Goal: Transaction & Acquisition: Purchase product/service

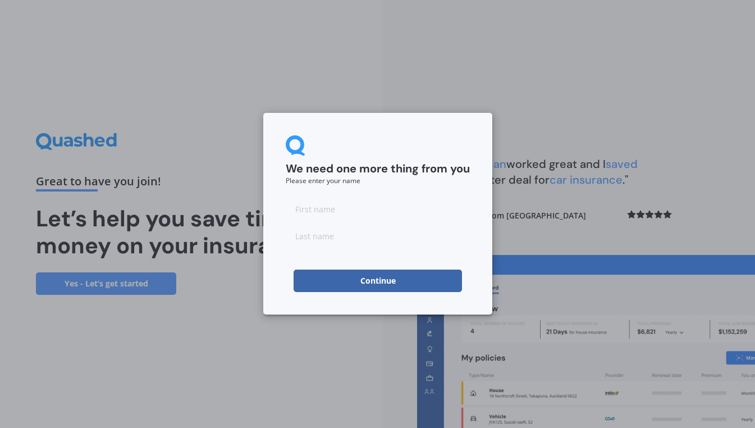
click at [327, 204] on input at bounding box center [378, 209] width 184 height 22
type input "a"
click at [319, 235] on input at bounding box center [378, 236] width 184 height 22
type input "b"
click at [331, 271] on button "Continue" at bounding box center [378, 280] width 168 height 22
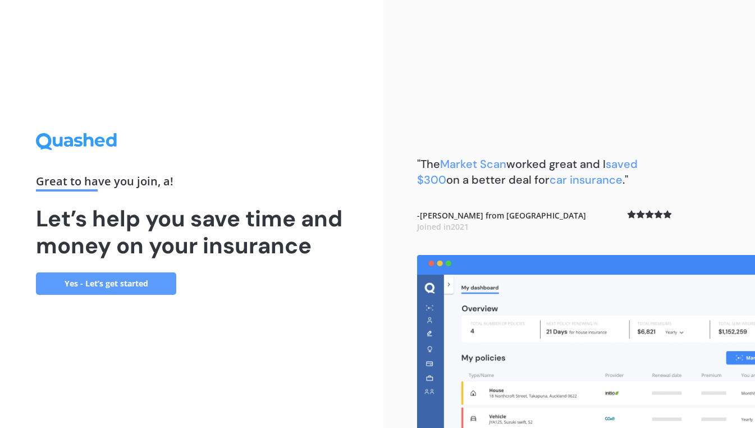
click at [129, 288] on link "Yes - Let’s get started" at bounding box center [106, 283] width 140 height 22
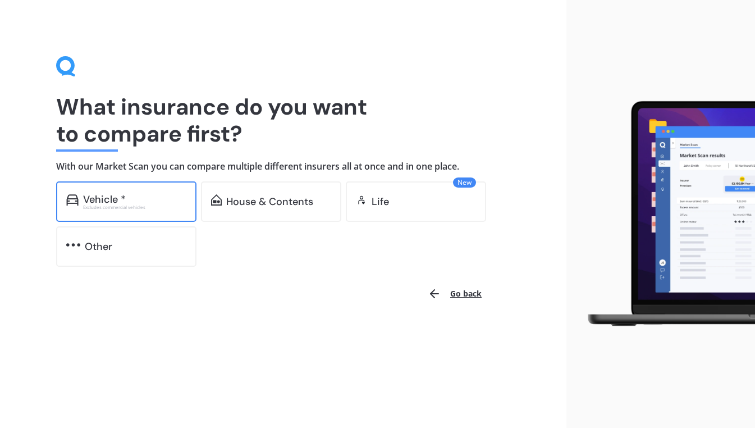
click at [145, 205] on div "Excludes commercial vehicles" at bounding box center [134, 207] width 103 height 4
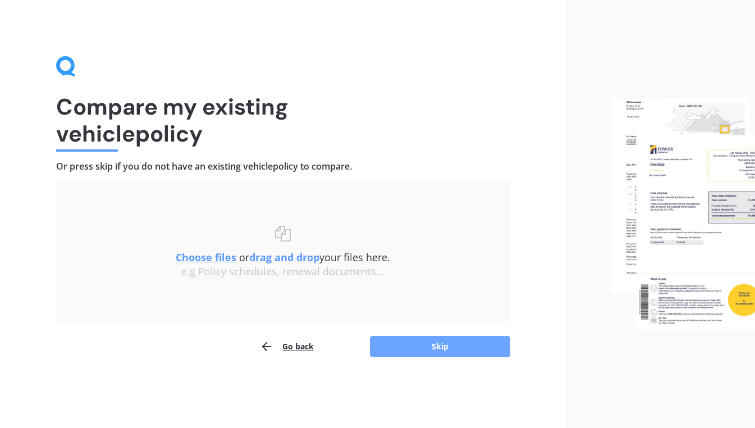
click at [417, 339] on button "Skip" at bounding box center [440, 346] width 140 height 21
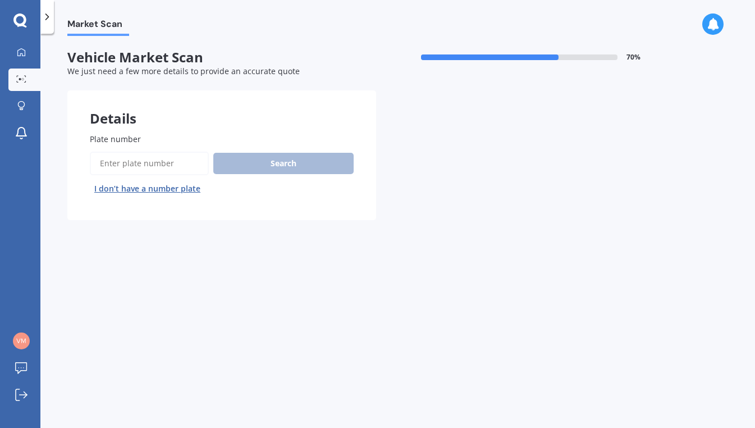
click at [140, 159] on input "Plate number" at bounding box center [149, 164] width 119 height 24
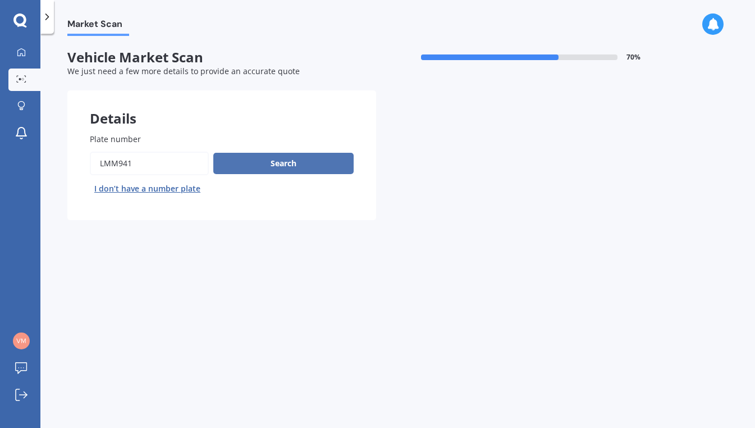
type input "LMM941"
click at [268, 157] on button "Search" at bounding box center [283, 163] width 140 height 21
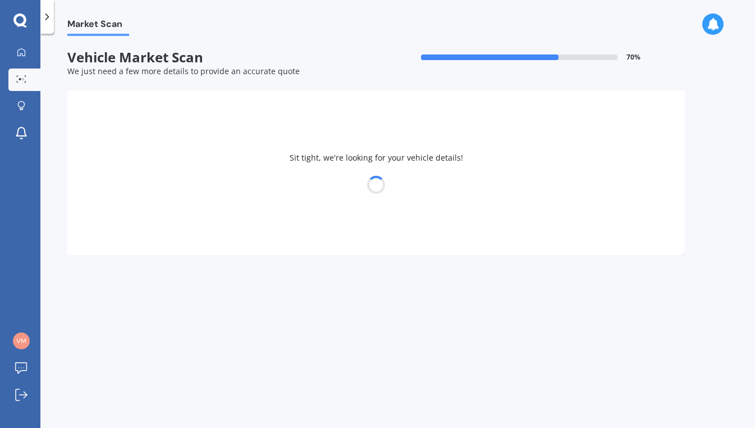
select select "MAZDA"
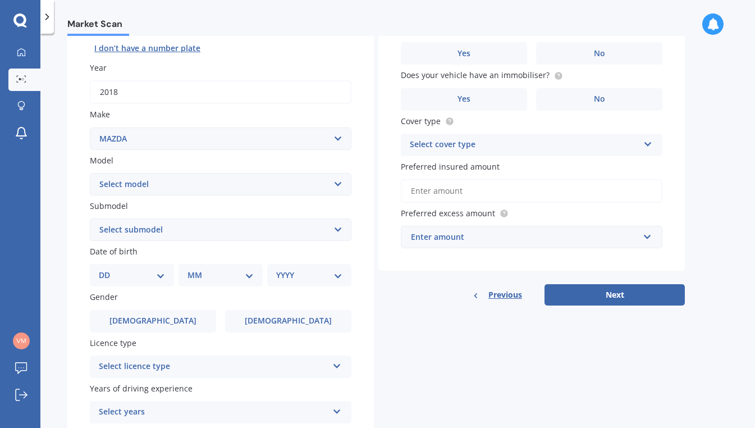
scroll to position [147, 0]
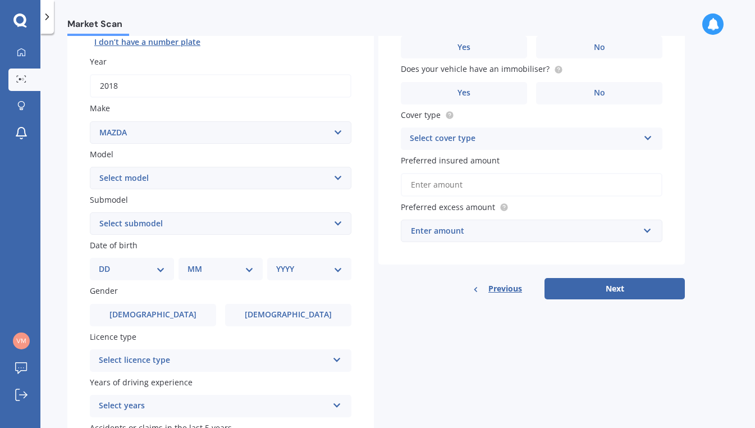
click at [159, 240] on div "Plate number Search I don’t have a number plate Year [DATE] Make Select make AC…" at bounding box center [220, 225] width 307 height 522
click at [140, 178] on select "Select model 121 2 3 323 323 / Familia 6 626 929 Atenza Autozam Axela AZ3 B2000…" at bounding box center [221, 178] width 262 height 22
select select "CX5"
click at [90, 167] on select "Select model 121 2 3 323 323 / Familia 6 626 929 Atenza Autozam Axela AZ3 B2000…" at bounding box center [221, 178] width 262 height 22
click at [139, 230] on select "Select submodel" at bounding box center [221, 223] width 262 height 22
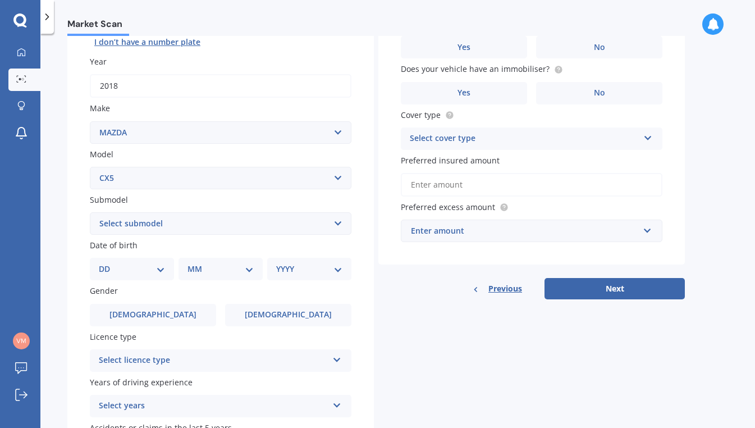
select select "4WD DIESEL LIMITED"
click at [90, 213] on select "Select submodel 2.2 Diesel 2WD XD 2.5S 4WD Diesel Limited 4WD GSX 2.2 Diesel St…" at bounding box center [221, 223] width 262 height 22
click at [128, 266] on select "DD 01 02 03 04 05 06 07 08 09 10 11 12 13 14 15 16 17 18 19 20 21 22 23 24 25 2…" at bounding box center [132, 269] width 66 height 12
select select "26"
click at [108, 264] on select "DD 01 02 03 04 05 06 07 08 09 10 11 12 13 14 15 16 17 18 19 20 21 22 23 24 25 2…" at bounding box center [132, 269] width 66 height 12
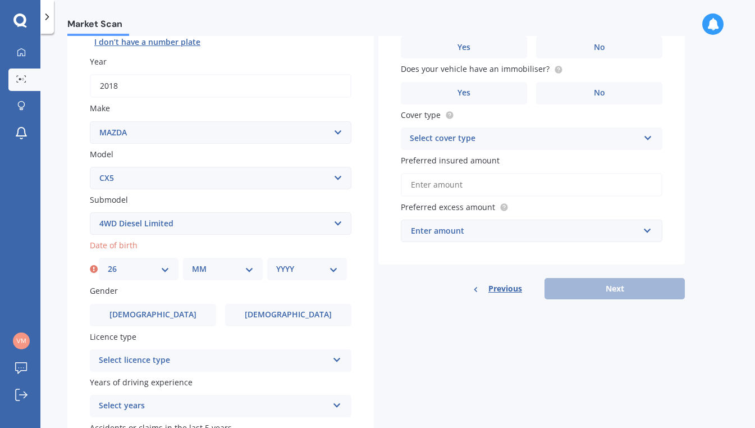
click at [201, 277] on div "MM 01 02 03 04 05 06 07 08 09 10 11 12" at bounding box center [223, 269] width 80 height 22
click at [207, 270] on select "MM 01 02 03 04 05 06 07 08 09 10 11 12" at bounding box center [223, 269] width 62 height 12
select select "03"
click at [192, 264] on select "MM 01 02 03 04 05 06 07 08 09 10 11 12" at bounding box center [223, 269] width 62 height 12
click at [298, 268] on select "YYYY 2025 2024 2023 2022 2021 2020 2019 2018 2017 2016 2015 2014 2013 2012 2011…" at bounding box center [307, 269] width 62 height 12
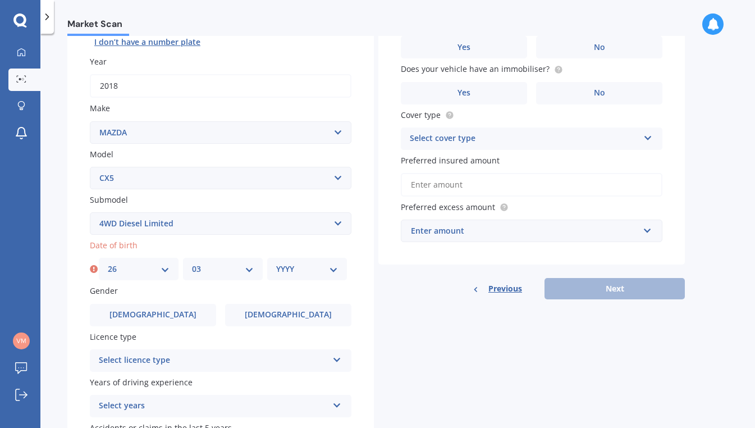
select select "1988"
click at [276, 264] on select "YYYY 2025 2024 2023 2022 2021 2020 2019 2018 2017 2016 2015 2014 2013 2012 2011…" at bounding box center [307, 269] width 62 height 12
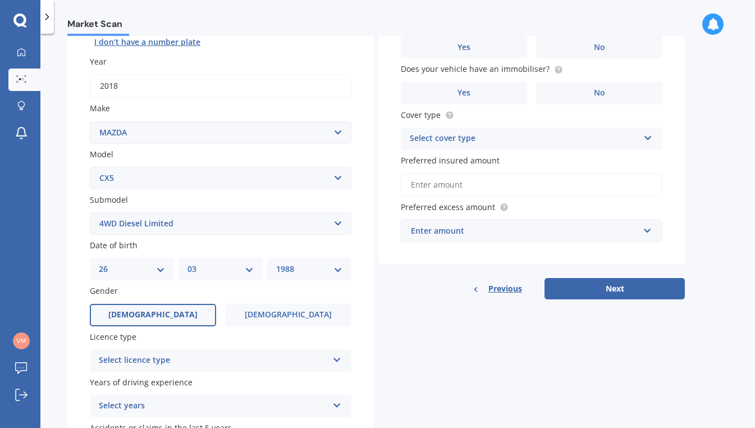
click at [162, 314] on span "[DEMOGRAPHIC_DATA]" at bounding box center [152, 315] width 89 height 10
click at [0, 0] on input "[DEMOGRAPHIC_DATA]" at bounding box center [0, 0] width 0 height 0
click at [175, 359] on div "Select licence type" at bounding box center [213, 360] width 229 height 13
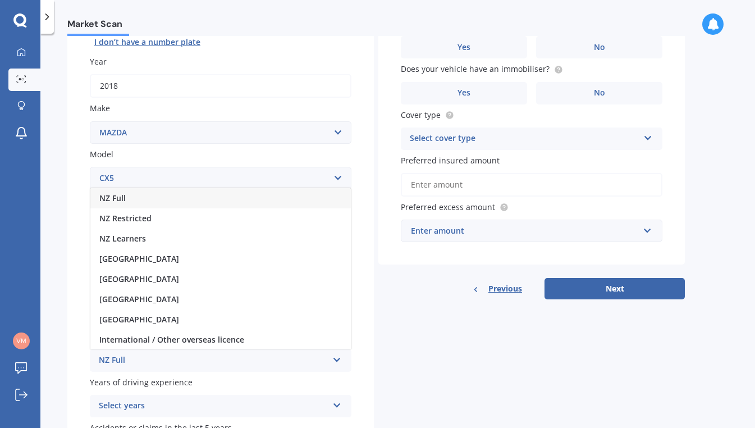
click at [133, 202] on div "NZ Full" at bounding box center [220, 198] width 261 height 20
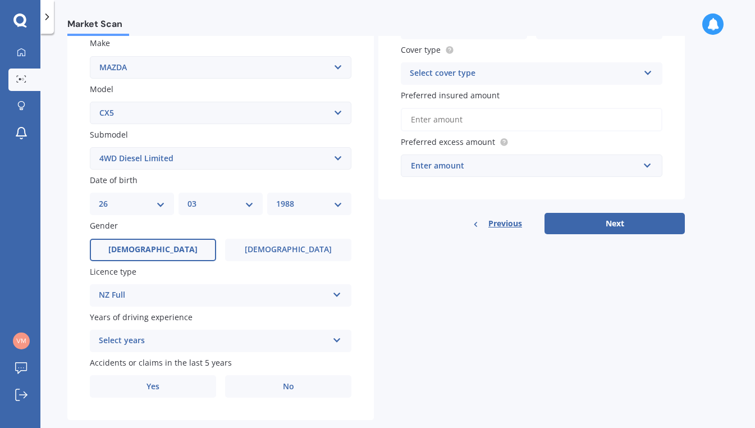
scroll to position [218, 0]
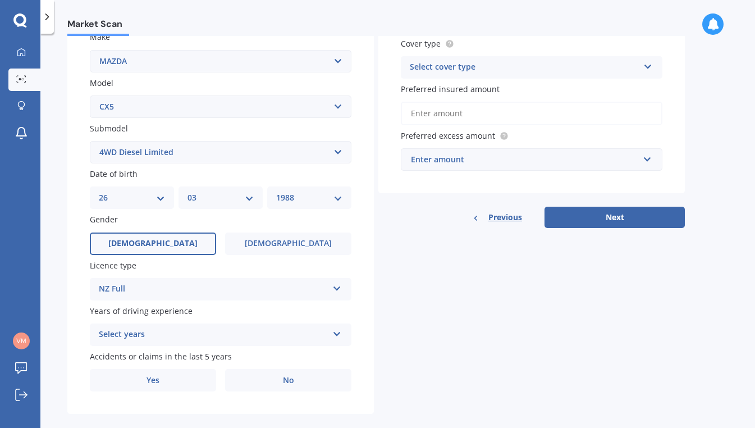
click at [159, 337] on div "Select years" at bounding box center [213, 334] width 229 height 13
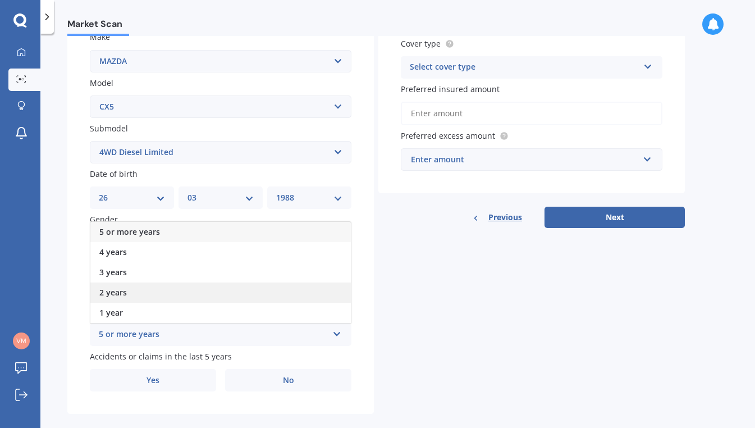
scroll to position [236, 0]
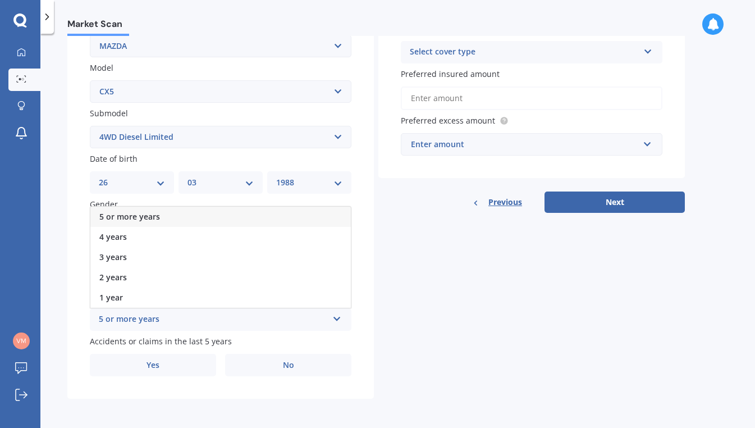
click at [127, 214] on span "5 or more years" at bounding box center [129, 216] width 61 height 11
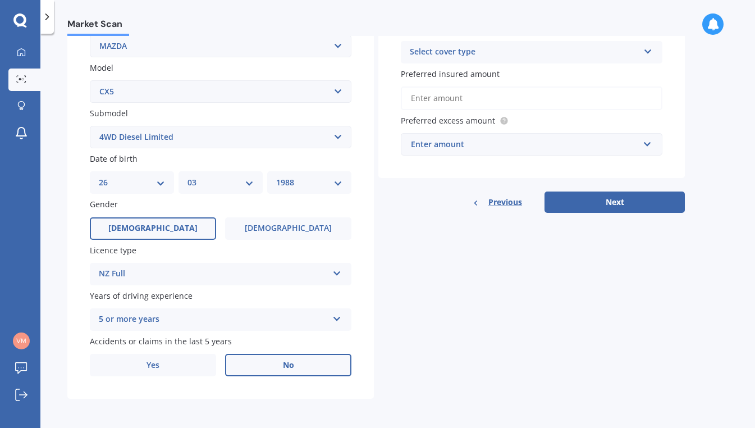
click at [258, 369] on label "No" at bounding box center [288, 365] width 126 height 22
click at [0, 0] on input "No" at bounding box center [0, 0] width 0 height 0
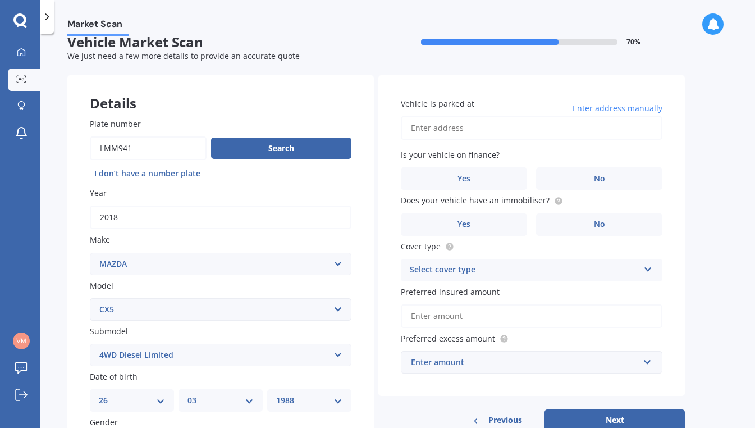
scroll to position [0, 0]
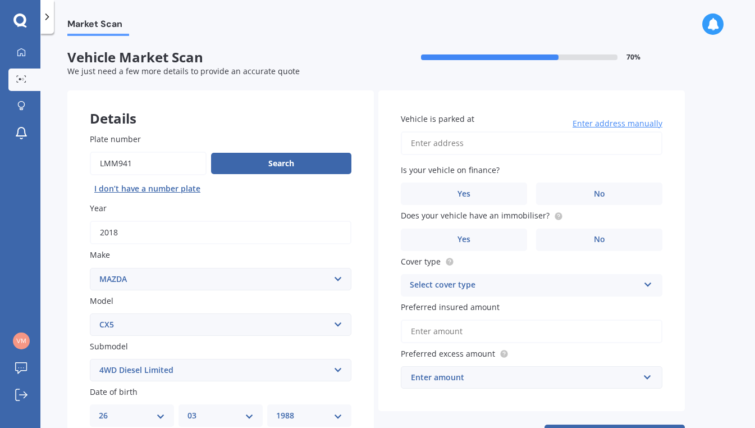
click at [472, 143] on input "Vehicle is parked at" at bounding box center [532, 143] width 262 height 24
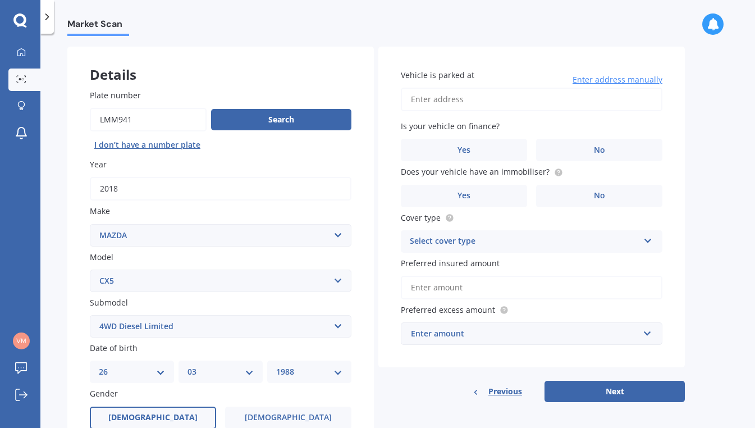
scroll to position [46, 0]
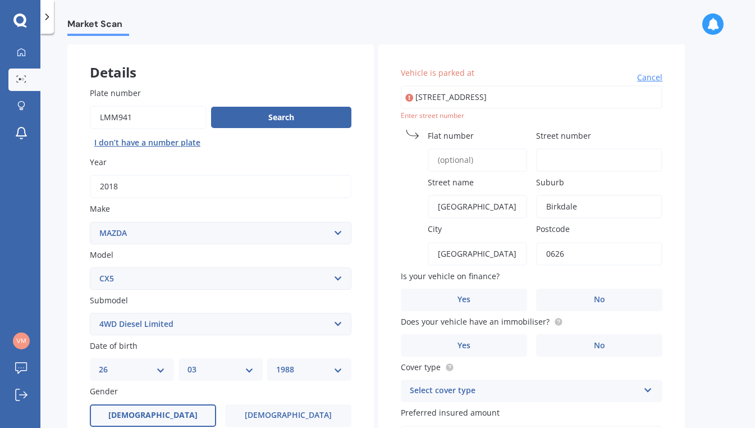
type input "[STREET_ADDRESS]"
click at [561, 154] on input "Street number" at bounding box center [599, 160] width 126 height 24
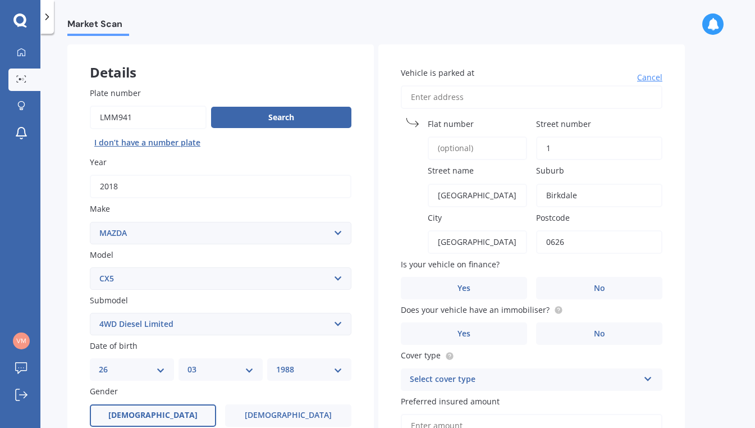
type input "1"
click at [420, 179] on div "Street name [GEOGRAPHIC_DATA]" at bounding box center [464, 185] width 126 height 42
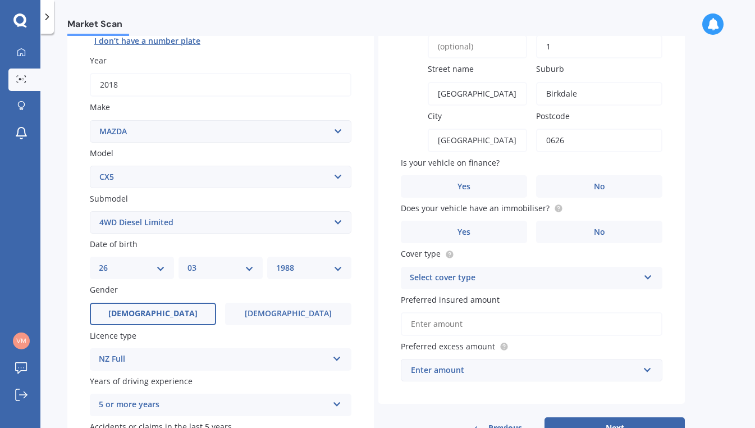
scroll to position [166, 0]
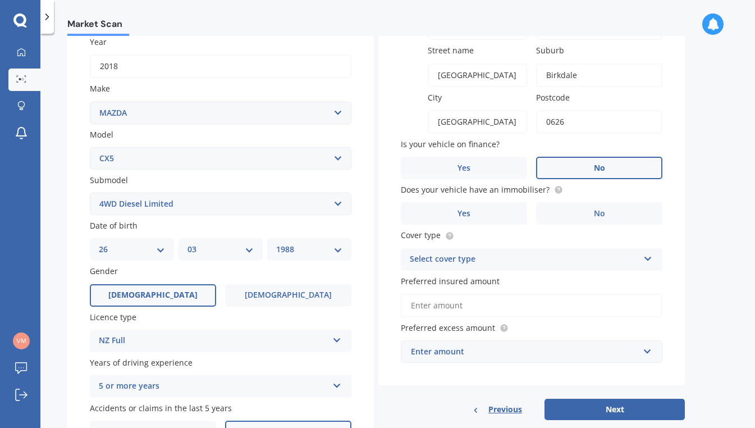
click at [574, 169] on label "No" at bounding box center [599, 168] width 126 height 22
click at [0, 0] on input "No" at bounding box center [0, 0] width 0 height 0
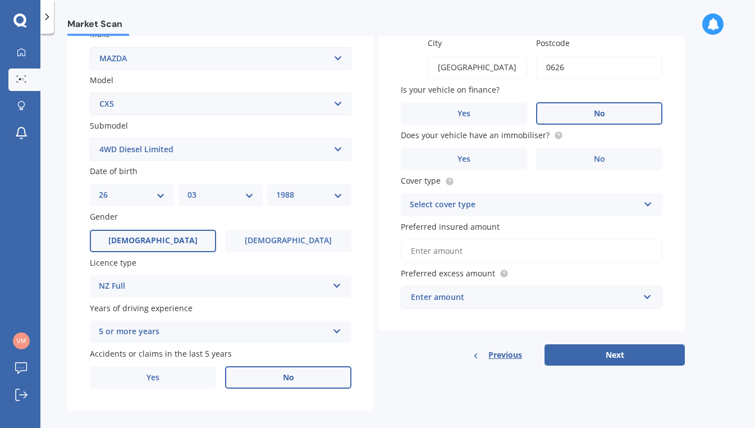
scroll to position [236, 0]
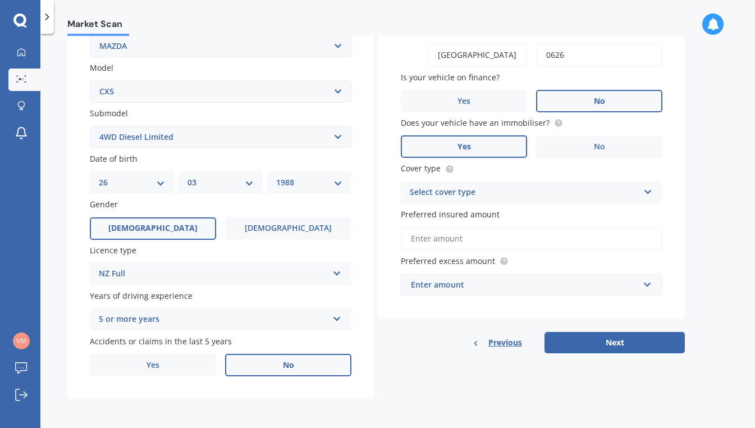
click at [497, 142] on label "Yes" at bounding box center [464, 146] width 126 height 22
click at [0, 0] on input "Yes" at bounding box center [0, 0] width 0 height 0
click at [469, 189] on div "Select cover type" at bounding box center [524, 192] width 229 height 13
click at [458, 216] on span "Comprehensive" at bounding box center [440, 214] width 60 height 11
click at [460, 190] on div "Comprehensive" at bounding box center [524, 192] width 229 height 13
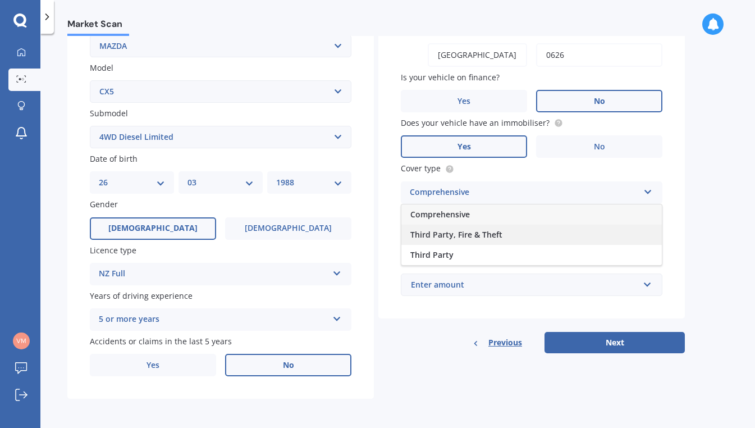
click at [460, 230] on span "Third Party, Fire & Theft" at bounding box center [456, 234] width 92 height 11
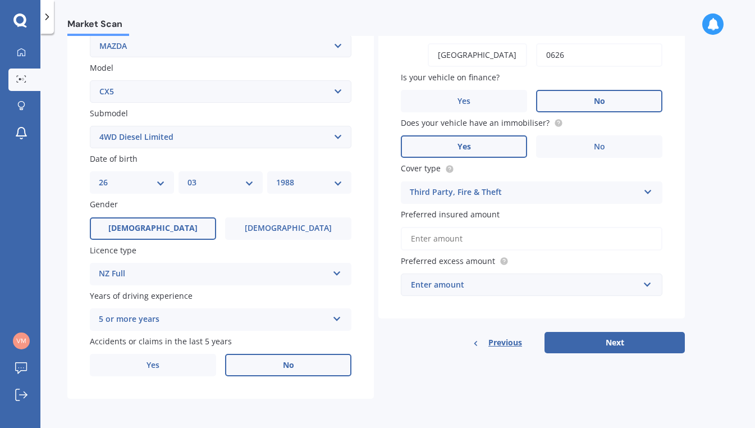
click at [463, 245] on input "Preferred insured amount" at bounding box center [532, 239] width 262 height 24
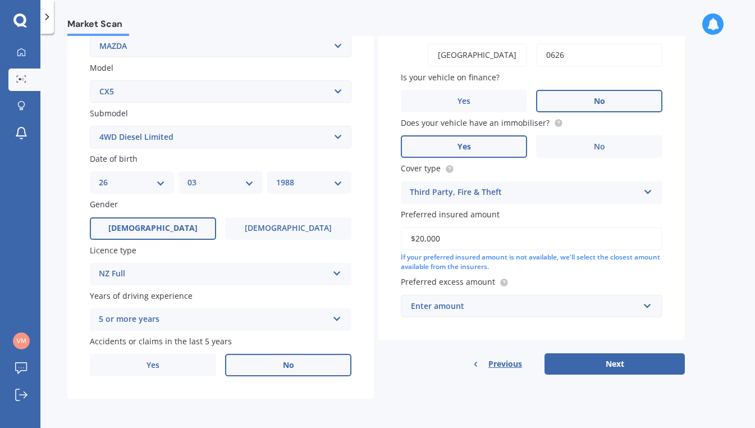
type input "$20,000"
click at [473, 308] on div "Enter amount" at bounding box center [525, 306] width 228 height 12
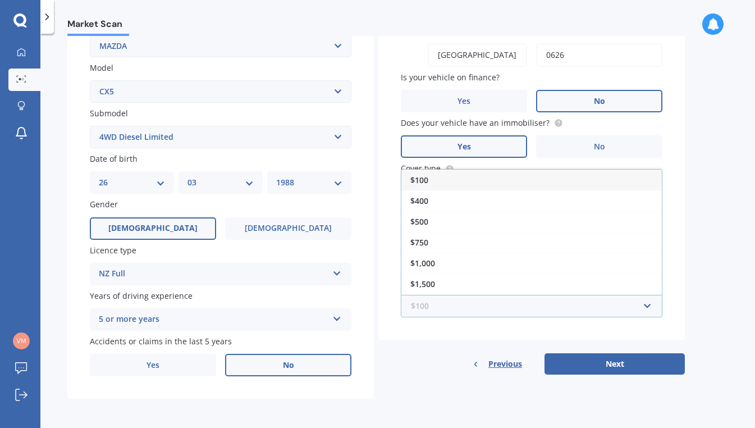
scroll to position [213, 0]
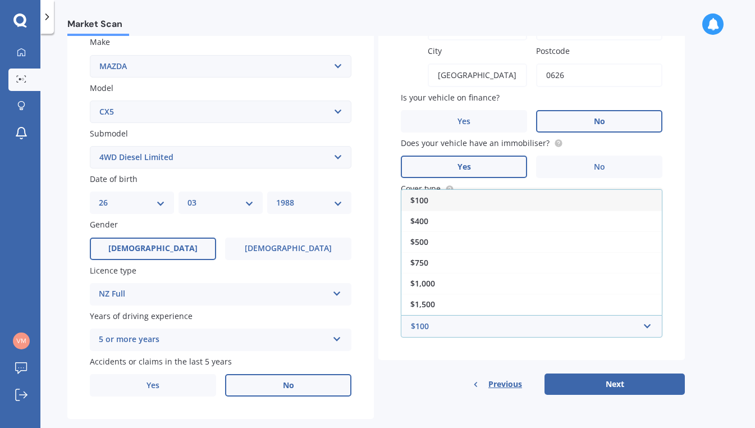
click at [426, 202] on span "$100" at bounding box center [419, 200] width 18 height 11
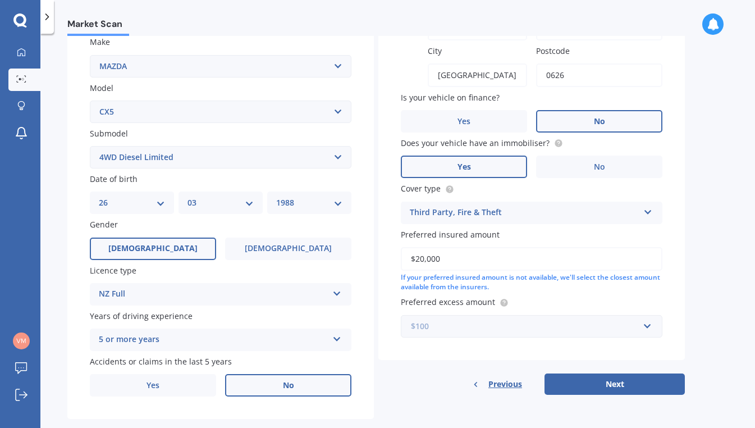
scroll to position [236, 0]
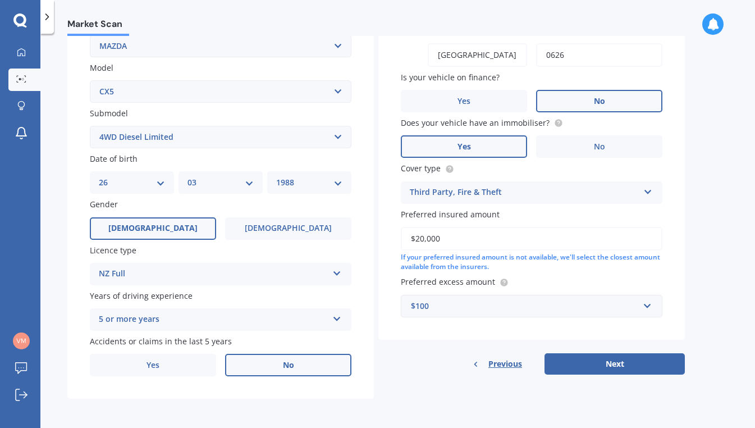
click at [476, 300] on div "$100" at bounding box center [525, 306] width 228 height 12
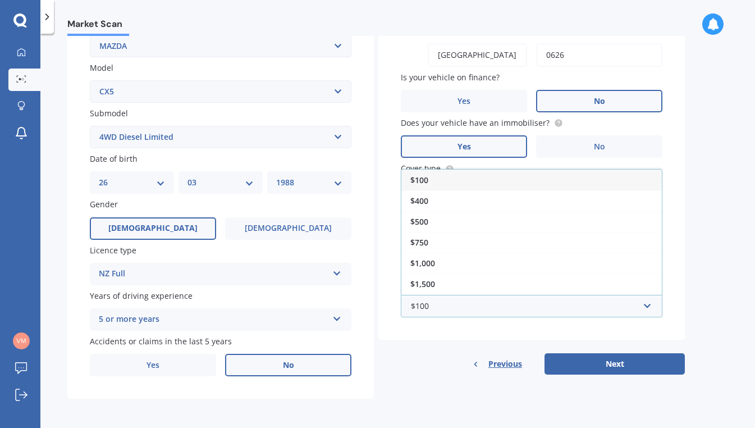
click at [429, 180] on div "$100" at bounding box center [531, 180] width 261 height 21
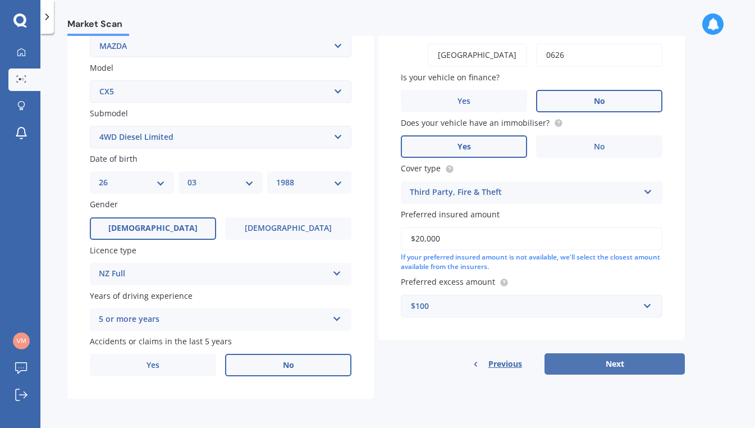
click at [578, 364] on button "Next" at bounding box center [615, 363] width 140 height 21
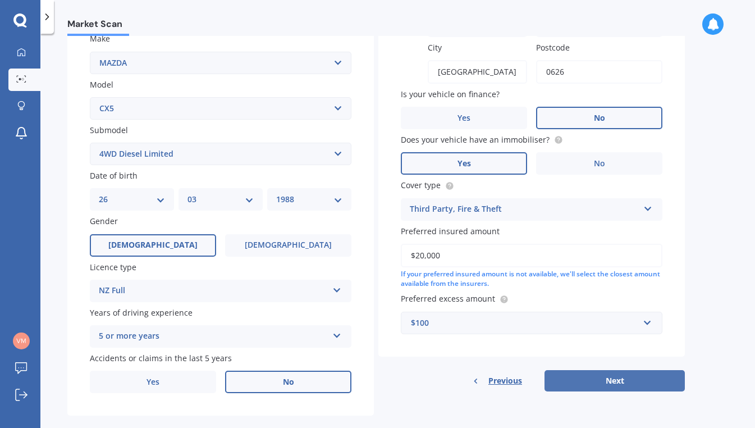
select select "26"
select select "03"
select select "1988"
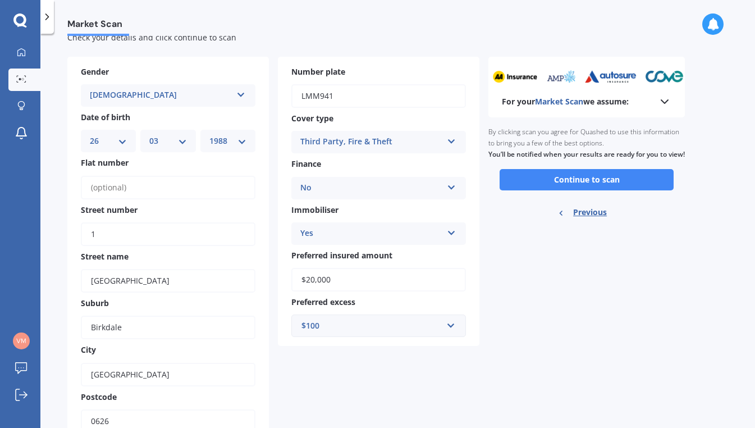
scroll to position [36, 0]
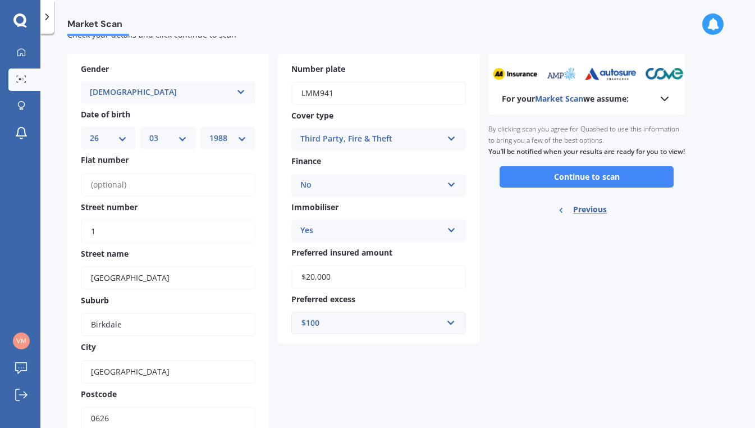
click at [317, 322] on div "$100" at bounding box center [371, 323] width 141 height 12
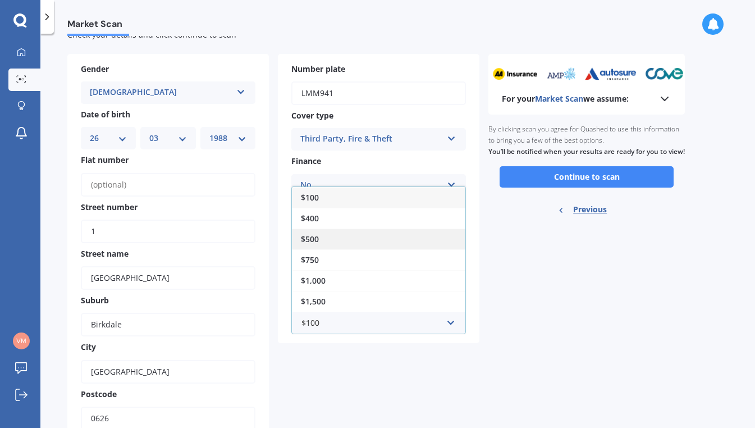
click at [327, 237] on div "$500" at bounding box center [378, 239] width 173 height 21
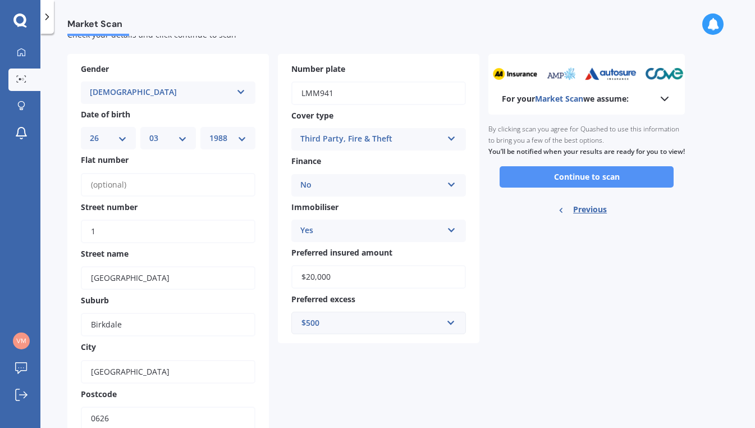
click at [565, 186] on button "Continue to scan" at bounding box center [587, 176] width 174 height 21
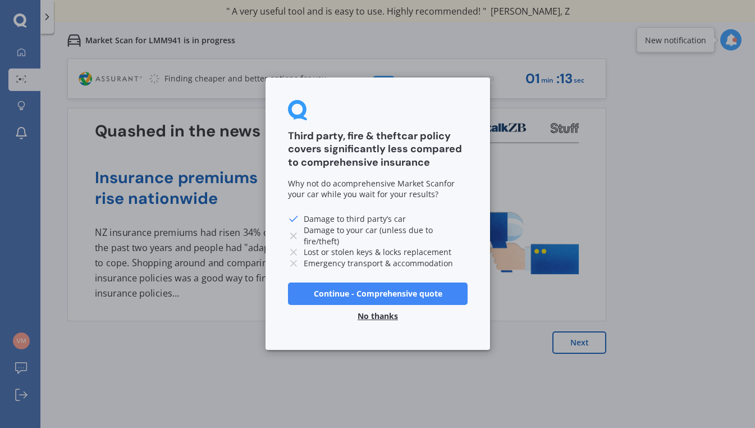
click at [382, 314] on button "No thanks" at bounding box center [378, 316] width 54 height 22
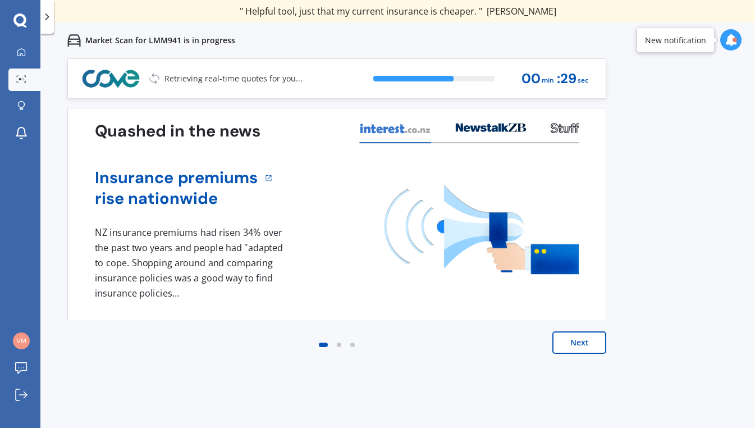
click at [573, 337] on button "Next" at bounding box center [579, 342] width 54 height 22
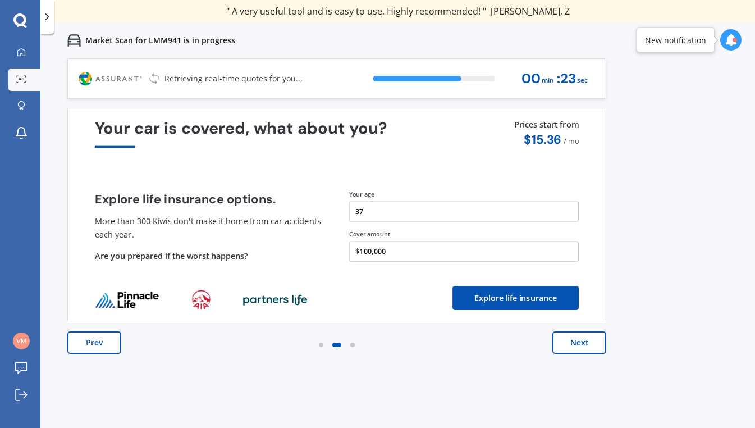
click at [574, 341] on button "Next" at bounding box center [579, 342] width 54 height 22
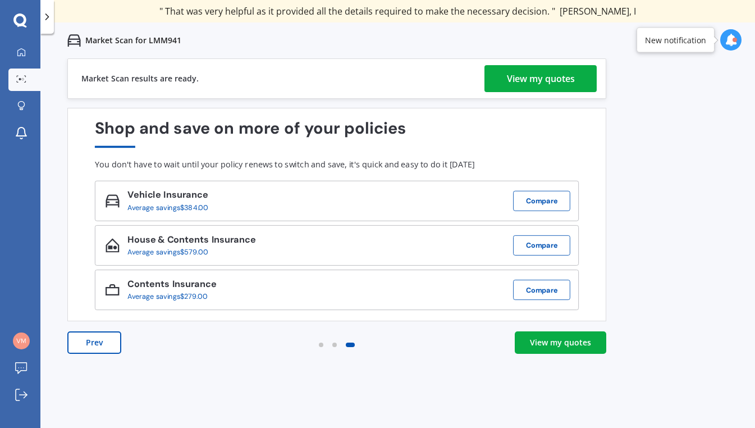
click at [520, 66] on div "View my quotes" at bounding box center [541, 78] width 68 height 27
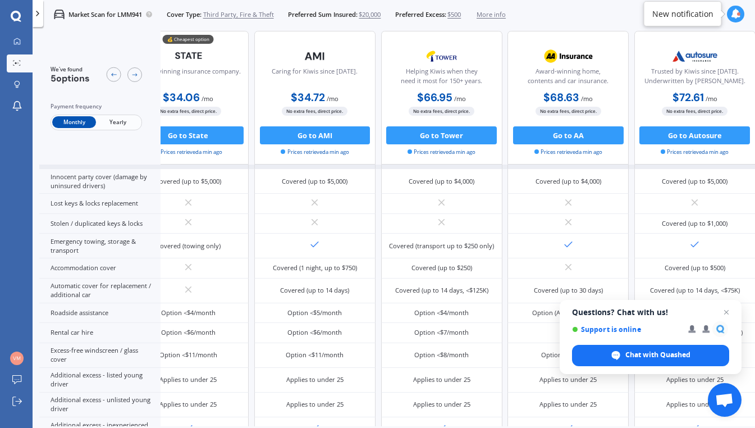
scroll to position [246, 46]
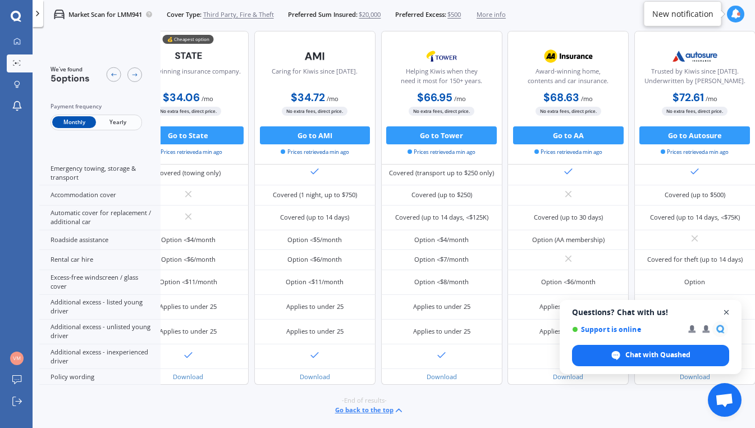
click at [726, 310] on span "Open chat" at bounding box center [727, 312] width 14 height 14
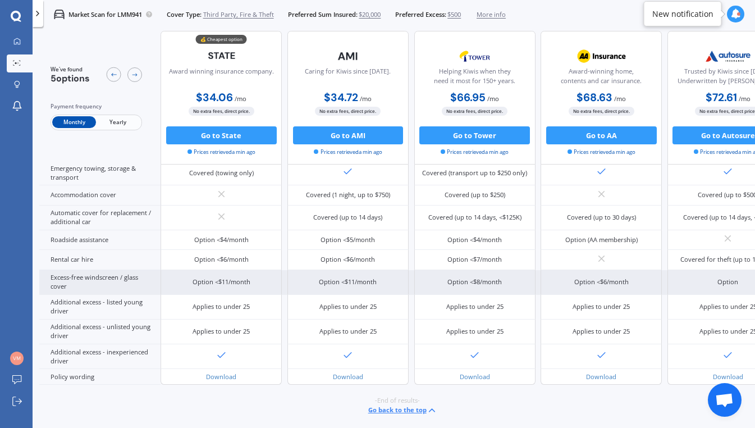
scroll to position [246, 48]
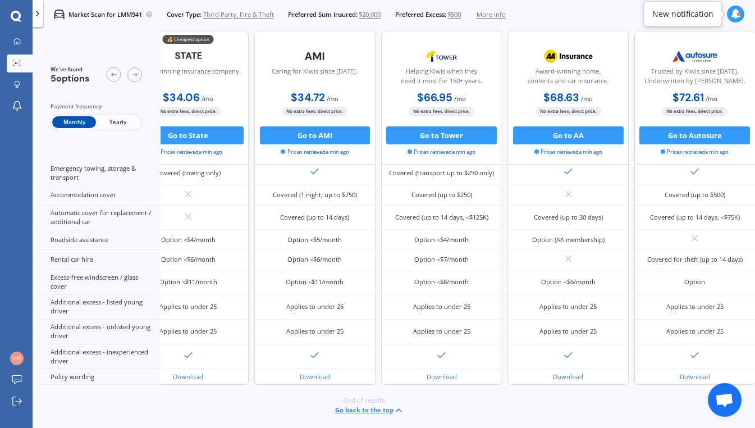
click at [118, 117] on span "Yearly" at bounding box center [118, 123] width 44 height 12
click at [134, 76] on icon at bounding box center [134, 74] width 7 height 7
click at [114, 76] on icon at bounding box center [113, 74] width 7 height 7
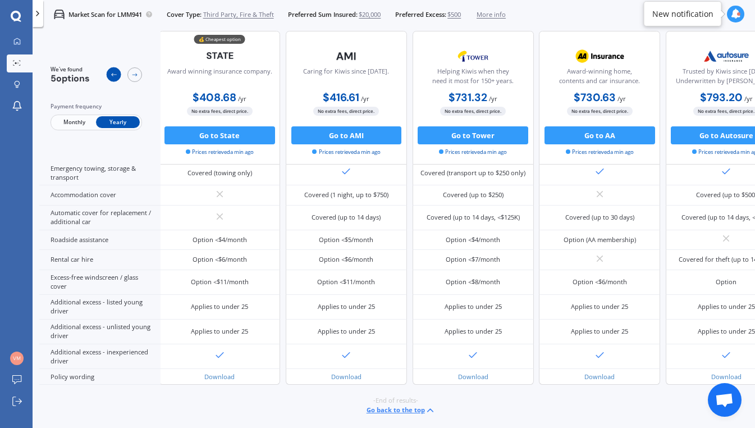
scroll to position [246, 0]
click at [114, 76] on icon at bounding box center [113, 74] width 7 height 7
click at [76, 127] on span "Monthly" at bounding box center [74, 123] width 44 height 12
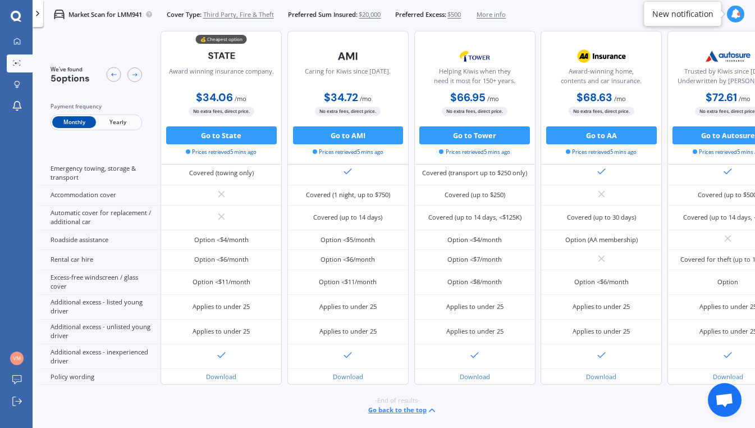
click at [97, 116] on div "Monthly Yearly" at bounding box center [97, 123] width 92 height 16
click at [115, 122] on span "Yearly" at bounding box center [118, 123] width 44 height 12
